Goal: Information Seeking & Learning: Learn about a topic

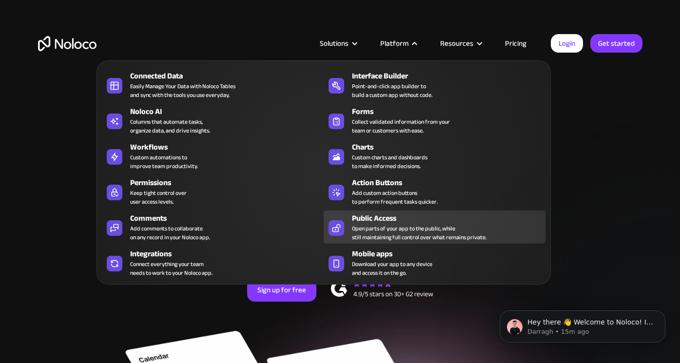
click at [397, 218] on div "Public Access" at bounding box center [451, 219] width 198 height 12
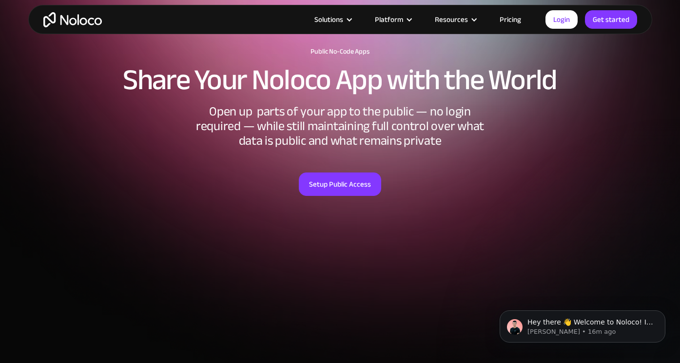
scroll to position [53, 0]
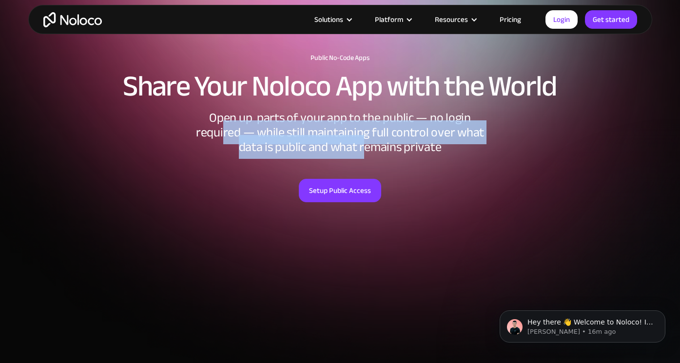
drag, startPoint x: 224, startPoint y: 130, endPoint x: 360, endPoint y: 151, distance: 137.6
click at [364, 151] on div "Open up parts of your app to the public — no login required — while still maint…" at bounding box center [340, 133] width 293 height 44
click at [360, 151] on div "Open up parts of your app to the public — no login required — while still maint…" at bounding box center [340, 133] width 293 height 44
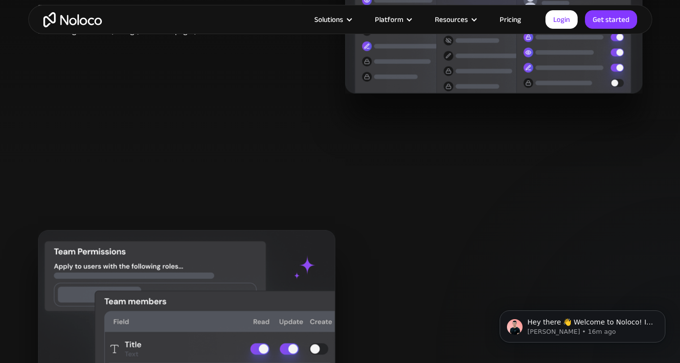
scroll to position [918, 0]
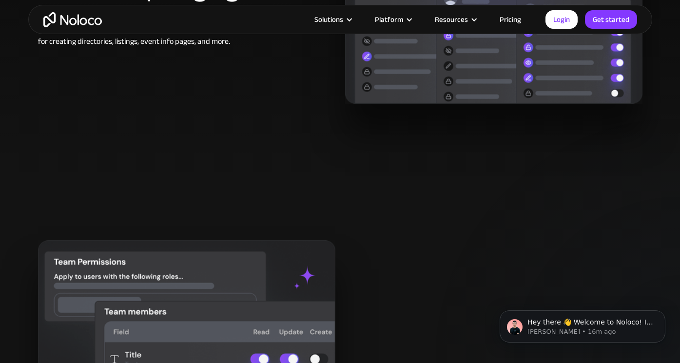
scroll to position [912, 0]
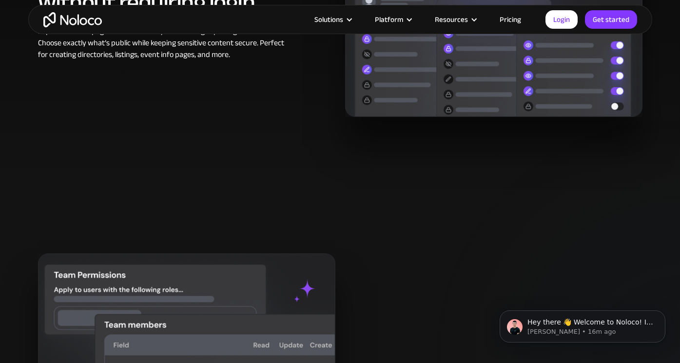
scroll to position [898, 0]
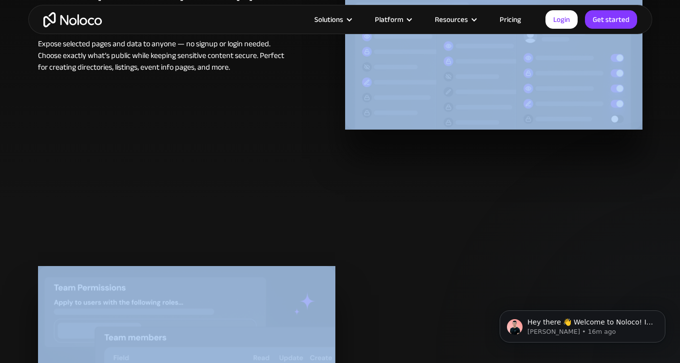
scroll to position [879, 0]
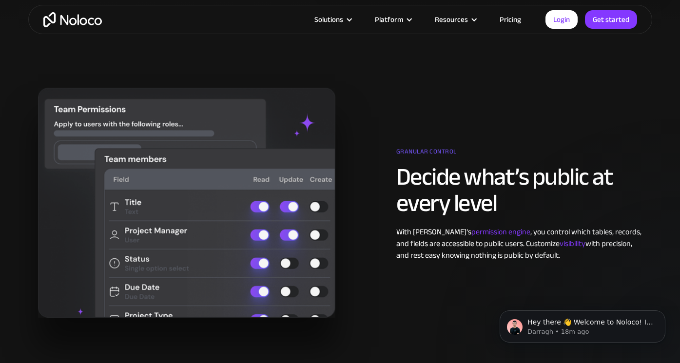
scroll to position [1068, 0]
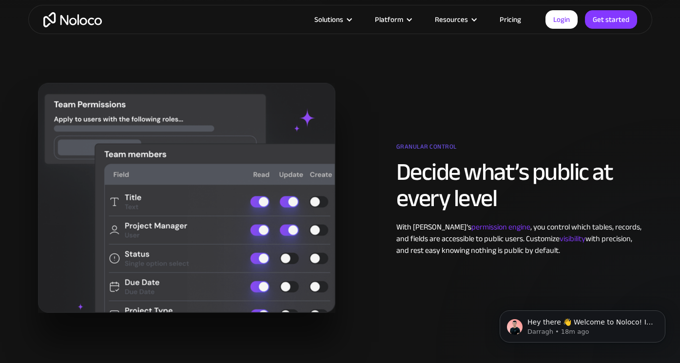
click at [583, 80] on div "Granular control Decide what’s public at every level With Noloco’s permission e…" at bounding box center [340, 207] width 624 height 269
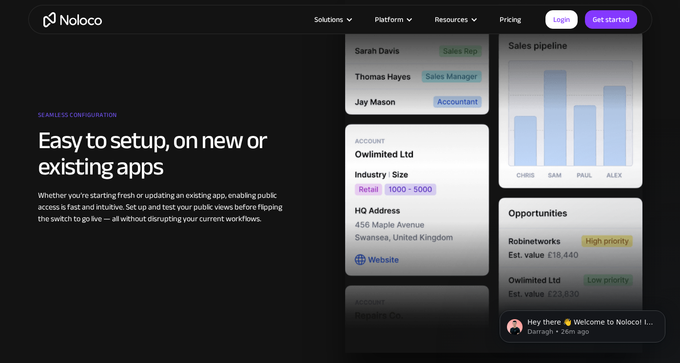
scroll to position [1542, 0]
